Goal: Transaction & Acquisition: Register for event/course

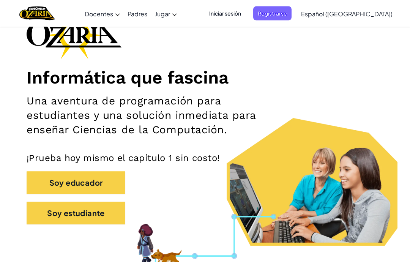
scroll to position [60, 0]
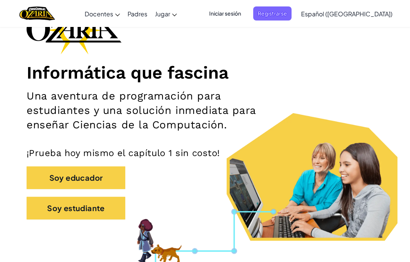
click at [292, 17] on span "Registrarse" at bounding box center [272, 13] width 38 height 14
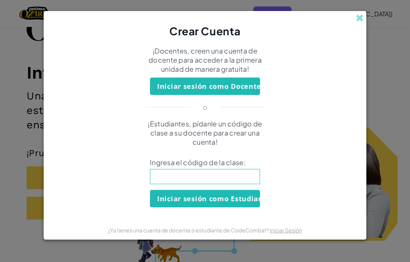
click at [371, 28] on div "Crear Cuenta ¡Docentes, creen una cuenta de docente para acceder a la primera u…" at bounding box center [205, 131] width 410 height 262
click at [367, 35] on div "Crear Cuenta ¡Docentes, creen una cuenta de docente para acceder a la primera u…" at bounding box center [205, 131] width 410 height 262
click at [360, 38] on div "Crear Cuenta" at bounding box center [205, 24] width 323 height 27
click at [358, 22] on span at bounding box center [360, 18] width 8 height 8
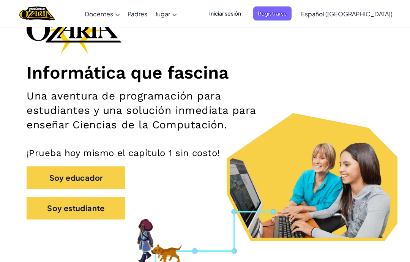
click at [238, 16] on span "Iniciar sesión" at bounding box center [225, 13] width 41 height 14
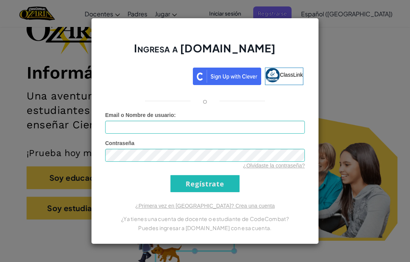
click at [155, 84] on div "Acceder con Google. Se abre en una pestaña nueva" at bounding box center [148, 75] width 82 height 17
